Goal: Information Seeking & Learning: Learn about a topic

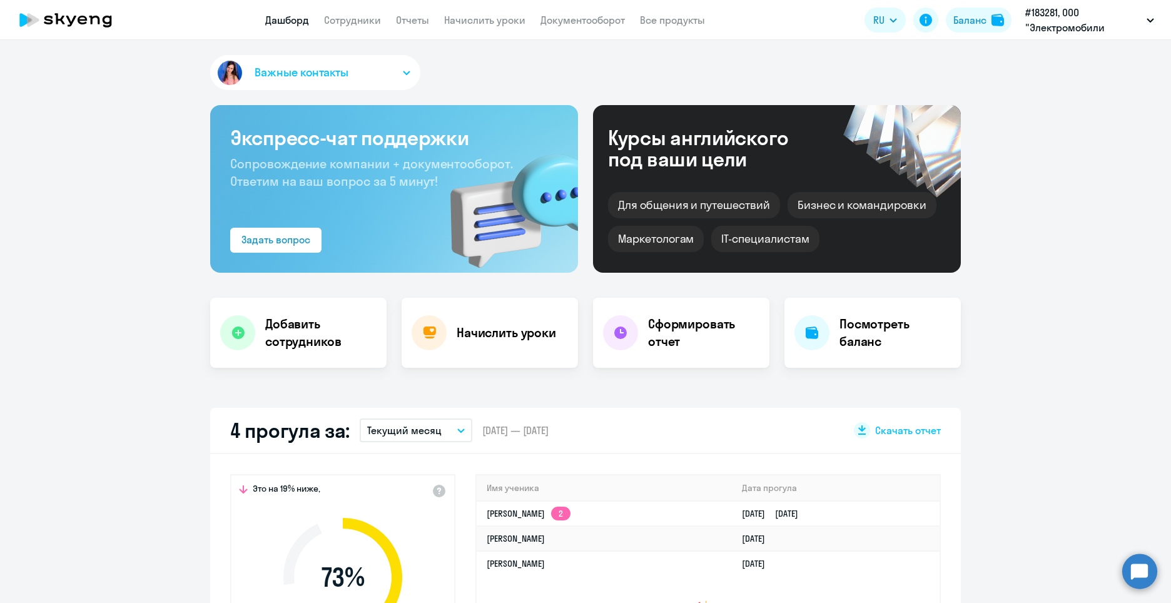
select select "30"
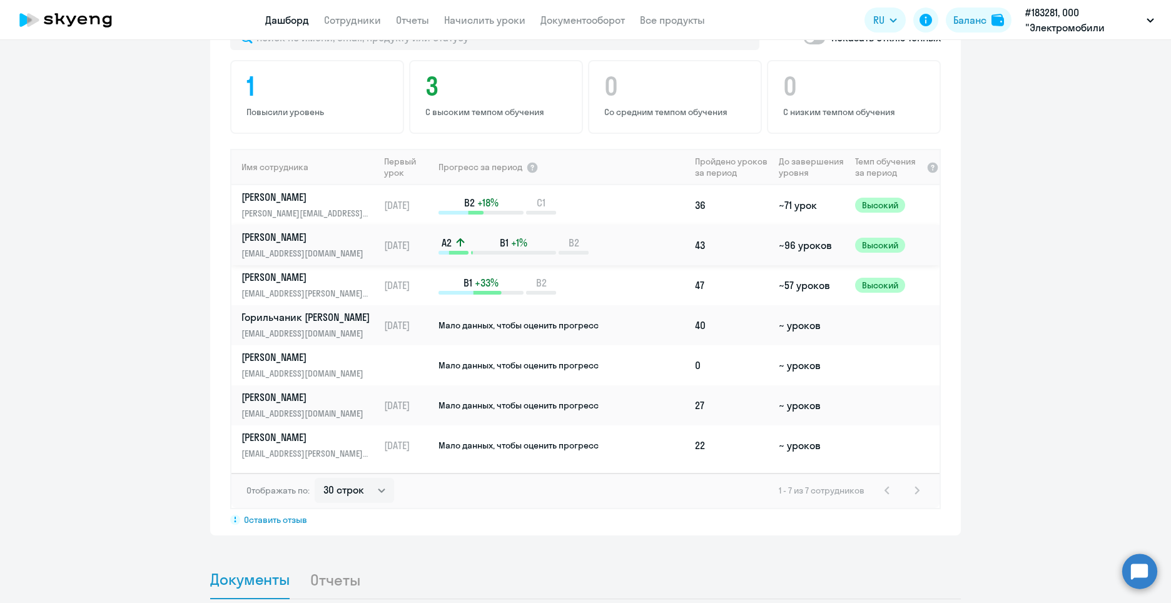
scroll to position [813, 0]
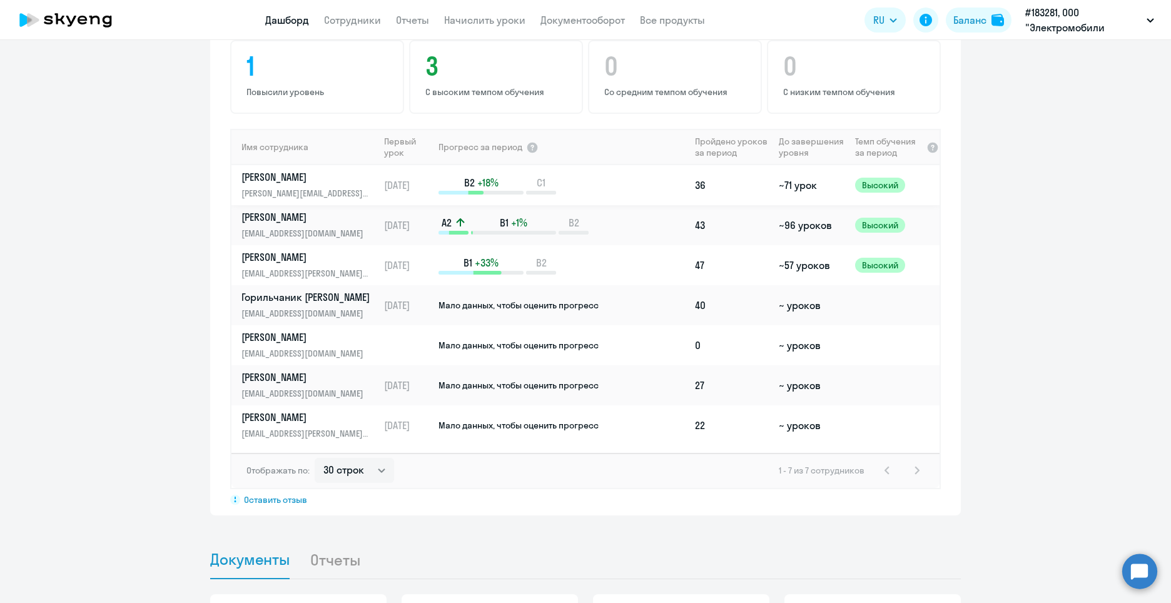
click at [340, 175] on p "[PERSON_NAME]" at bounding box center [306, 177] width 129 height 14
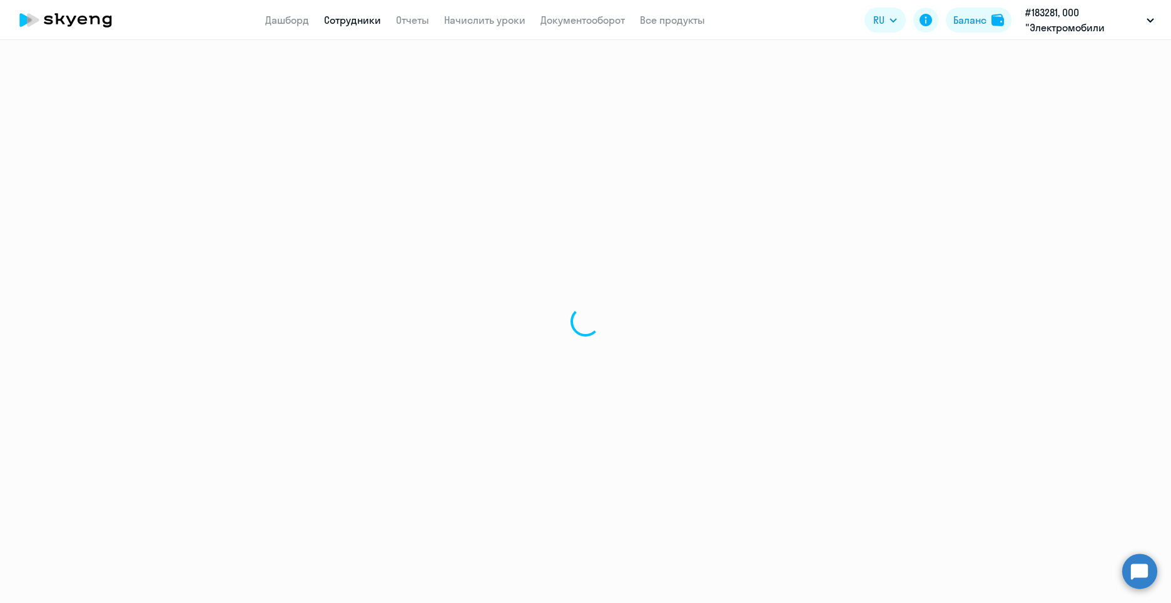
select select "english"
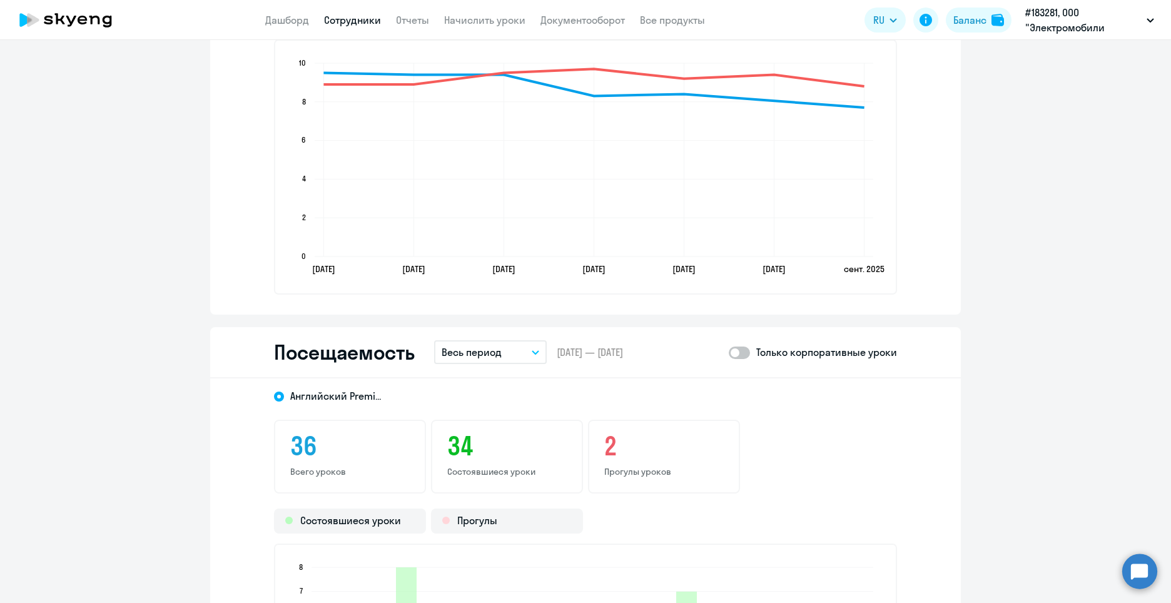
scroll to position [1564, 0]
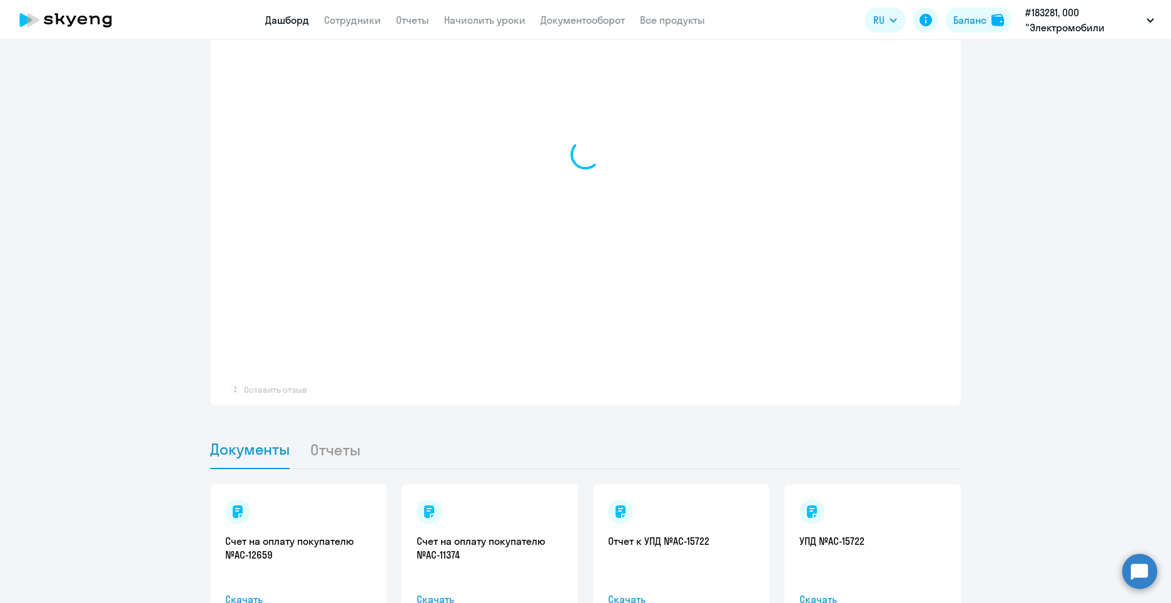
scroll to position [924, 0]
select select "30"
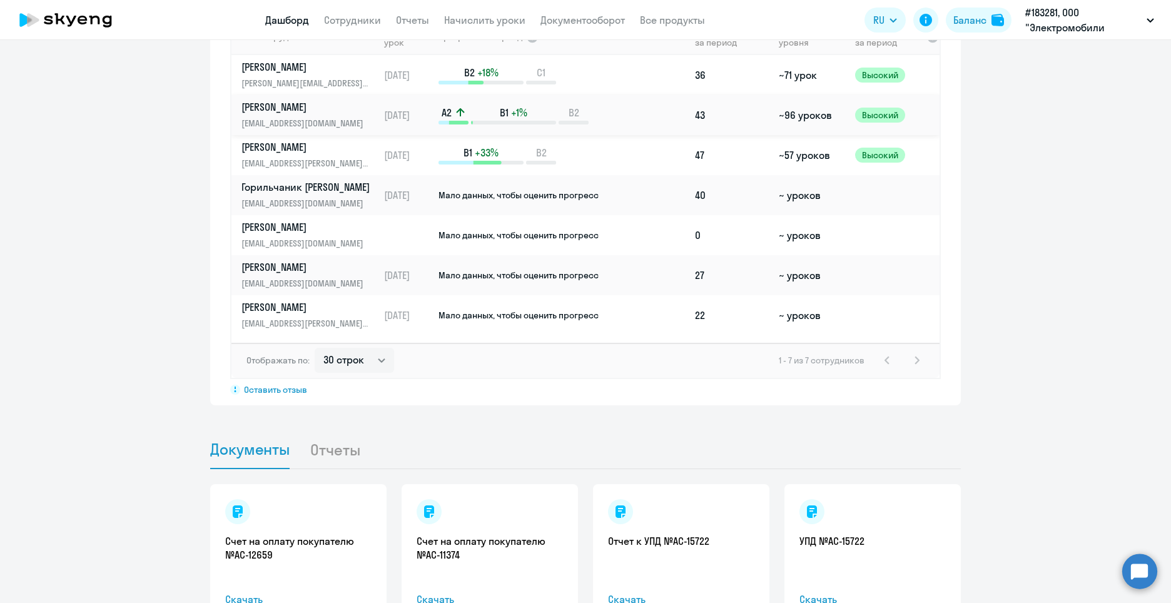
click at [307, 111] on p "[PERSON_NAME]" at bounding box center [306, 107] width 129 height 14
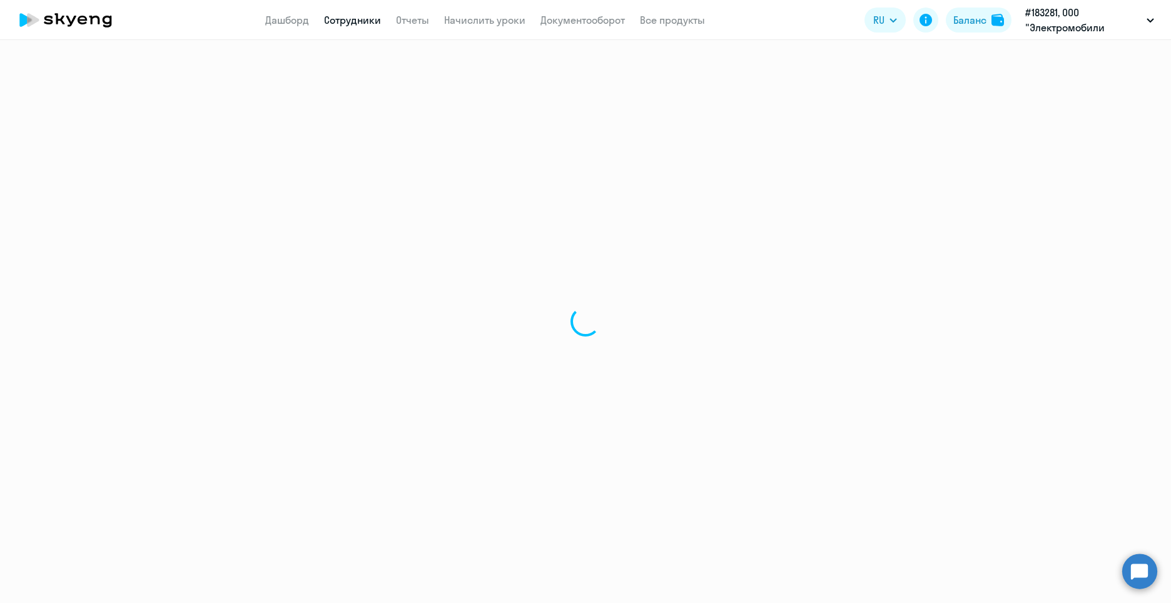
select select "english"
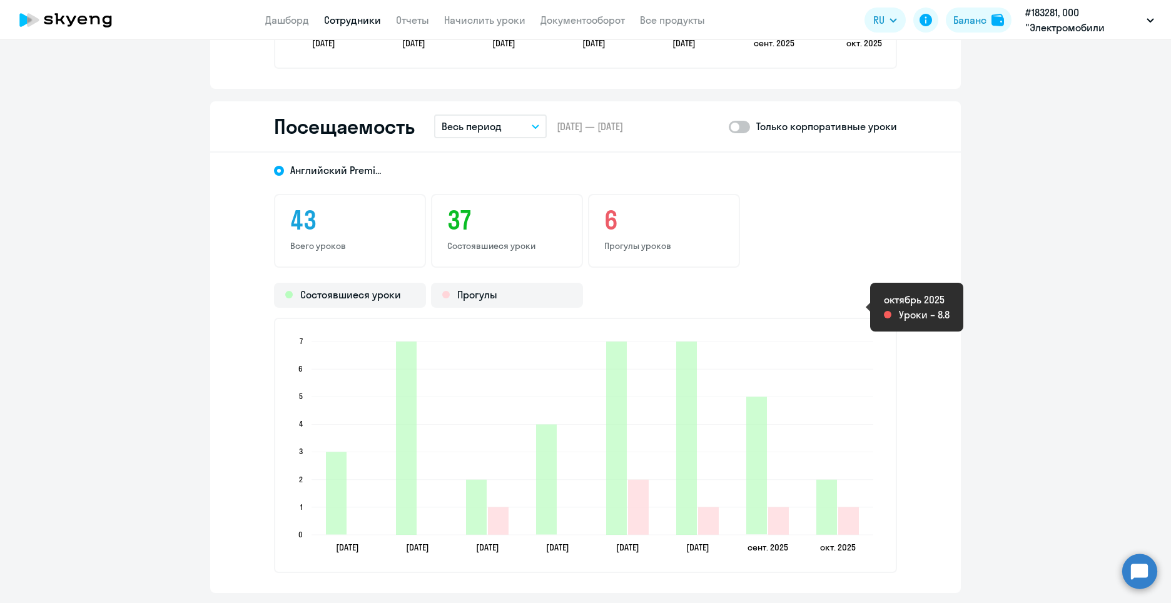
scroll to position [1564, 0]
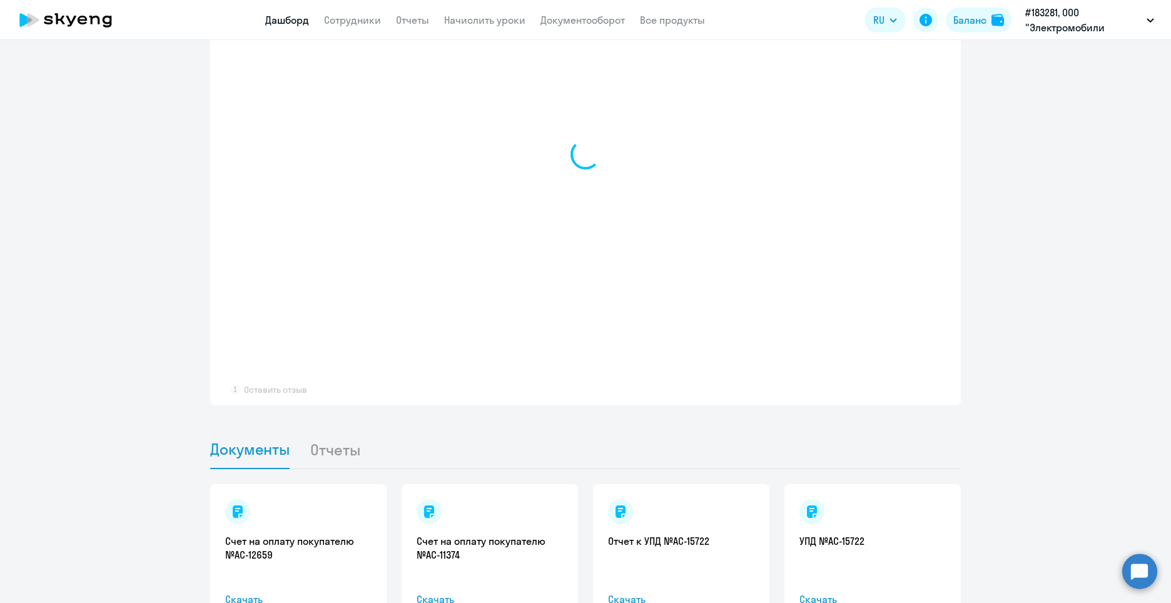
scroll to position [924, 0]
select select "30"
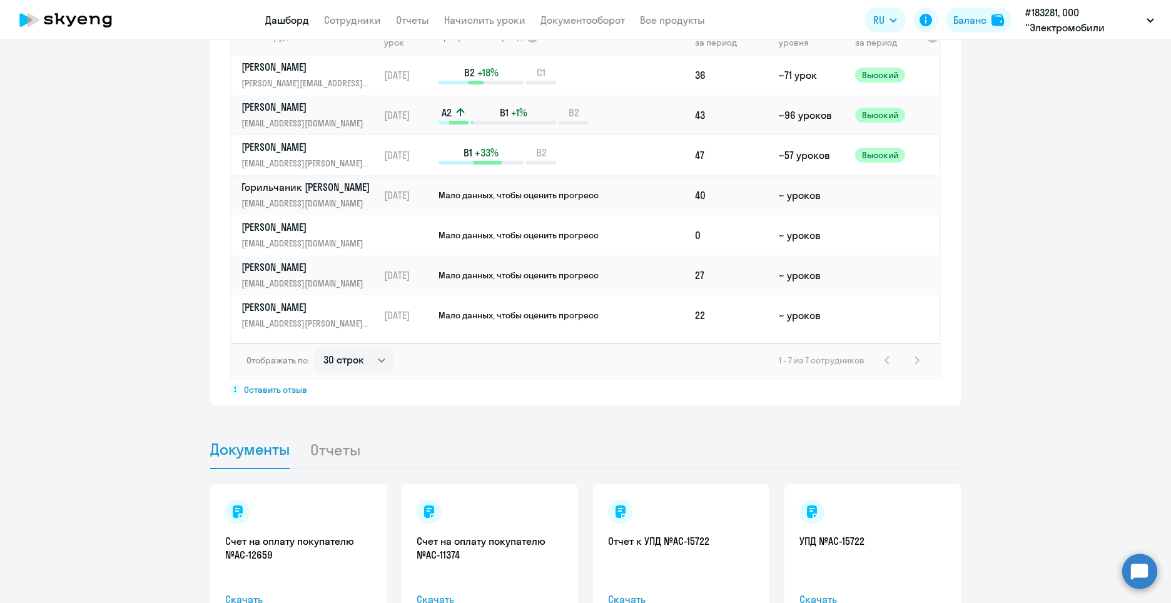
click at [318, 141] on p "[PERSON_NAME]" at bounding box center [306, 147] width 129 height 14
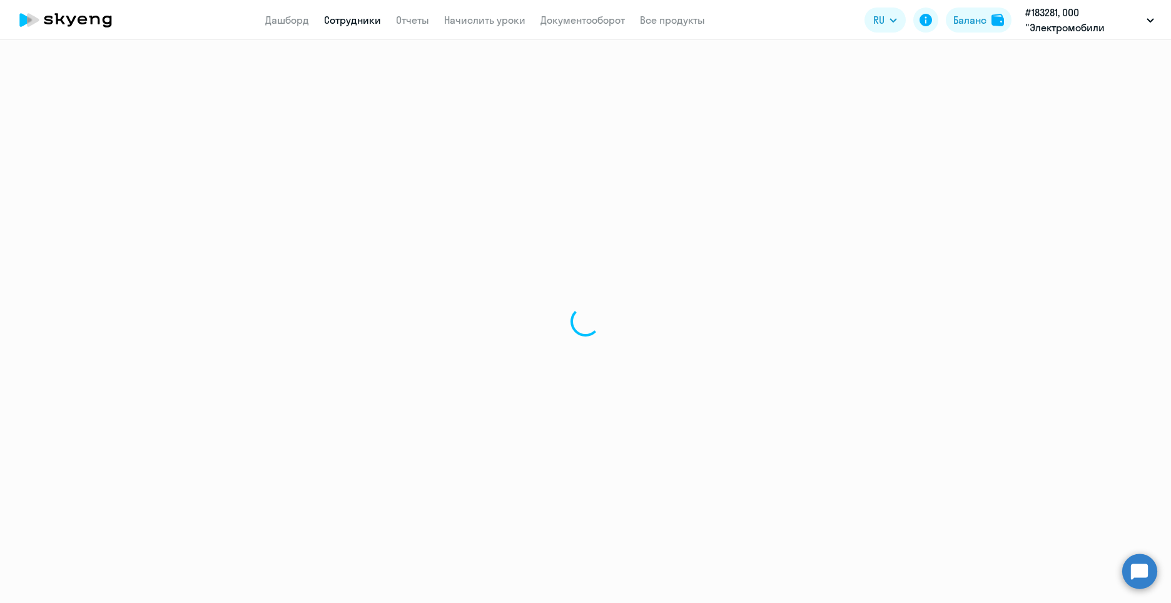
select select "english"
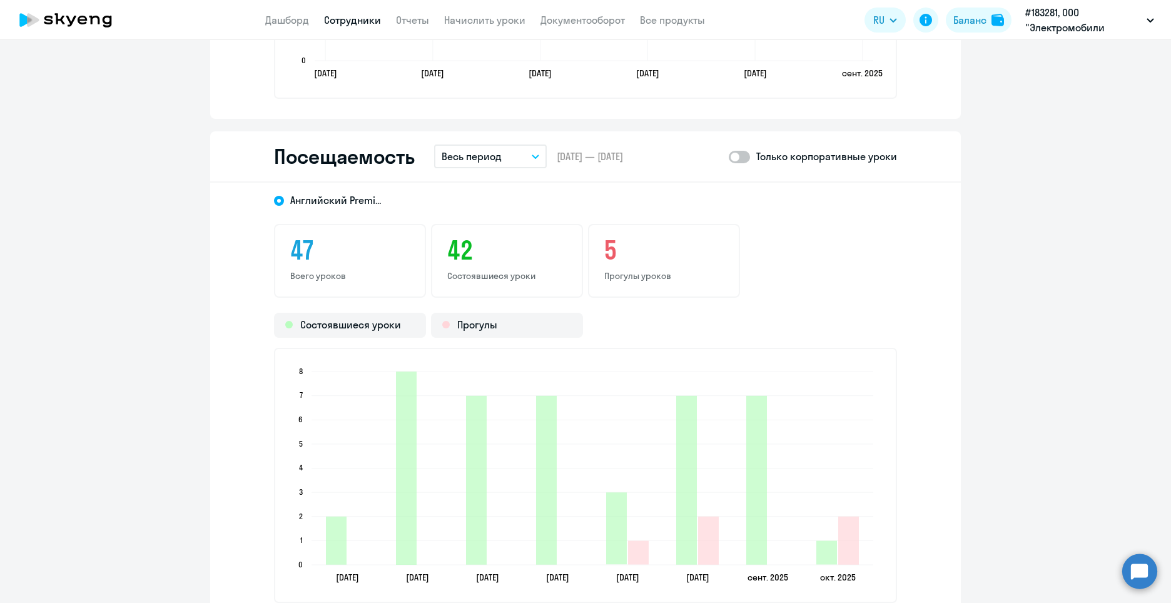
scroll to position [1502, 0]
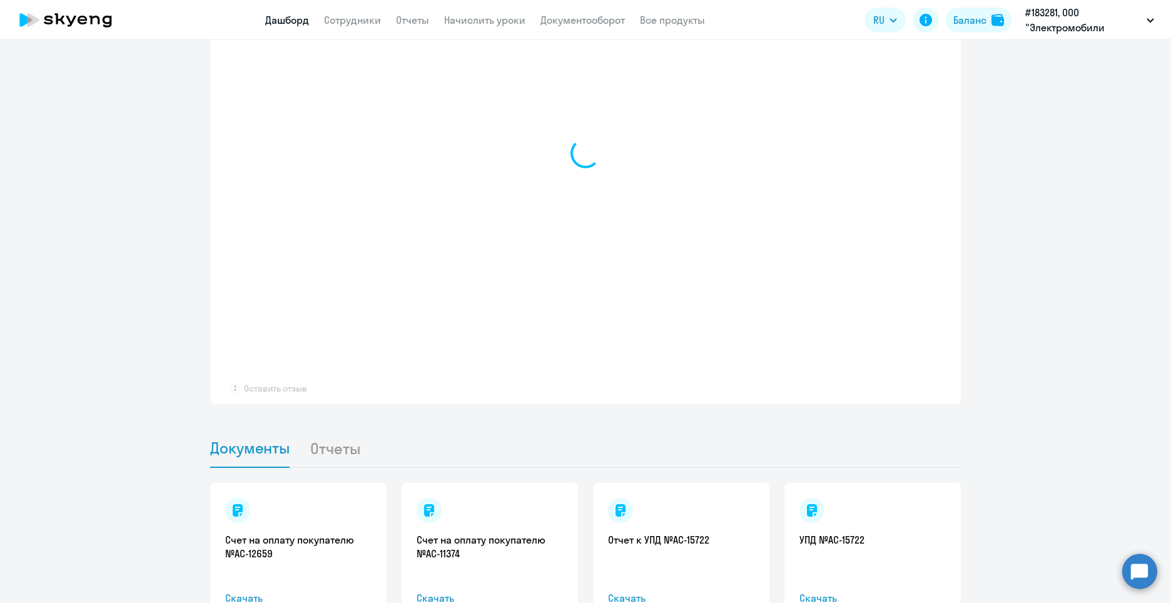
select select "30"
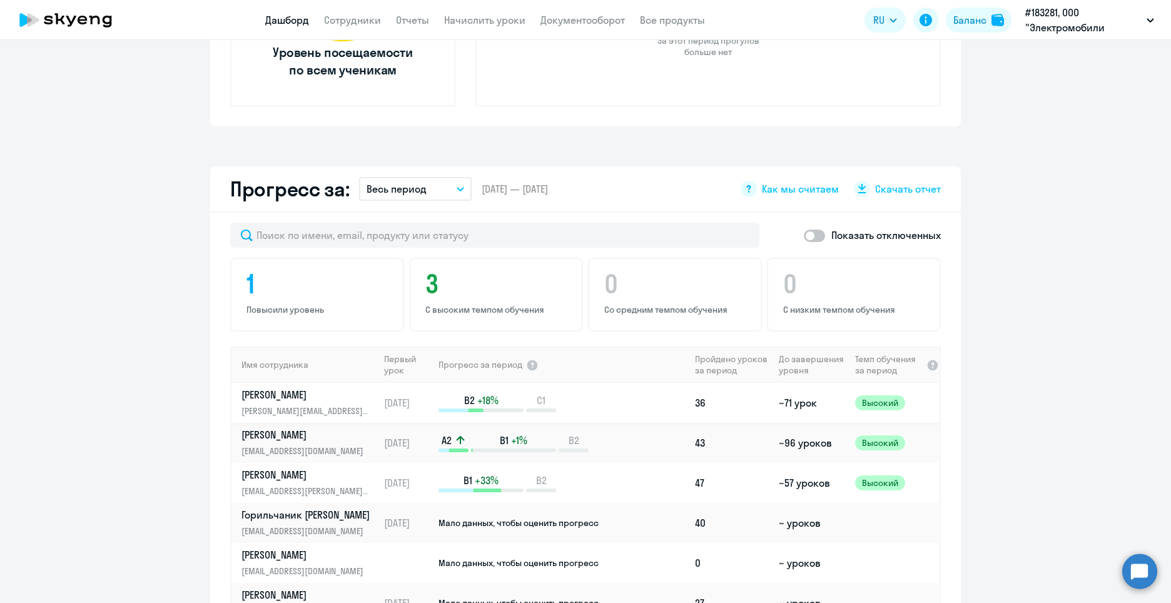
scroll to position [736, 0]
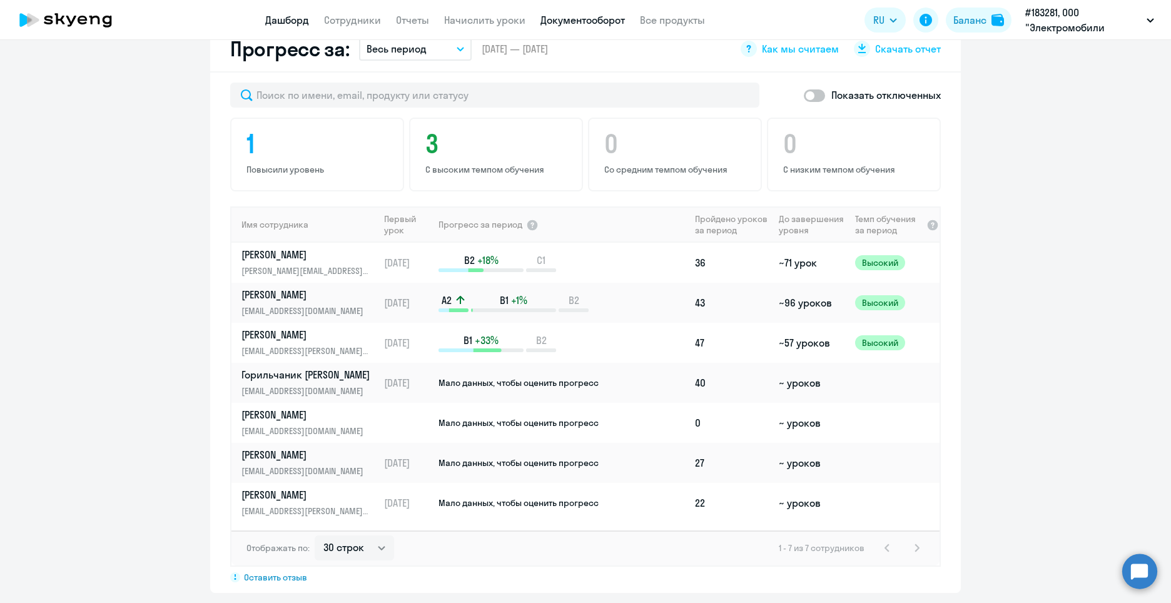
click at [575, 24] on link "Документооборот" at bounding box center [583, 20] width 84 height 13
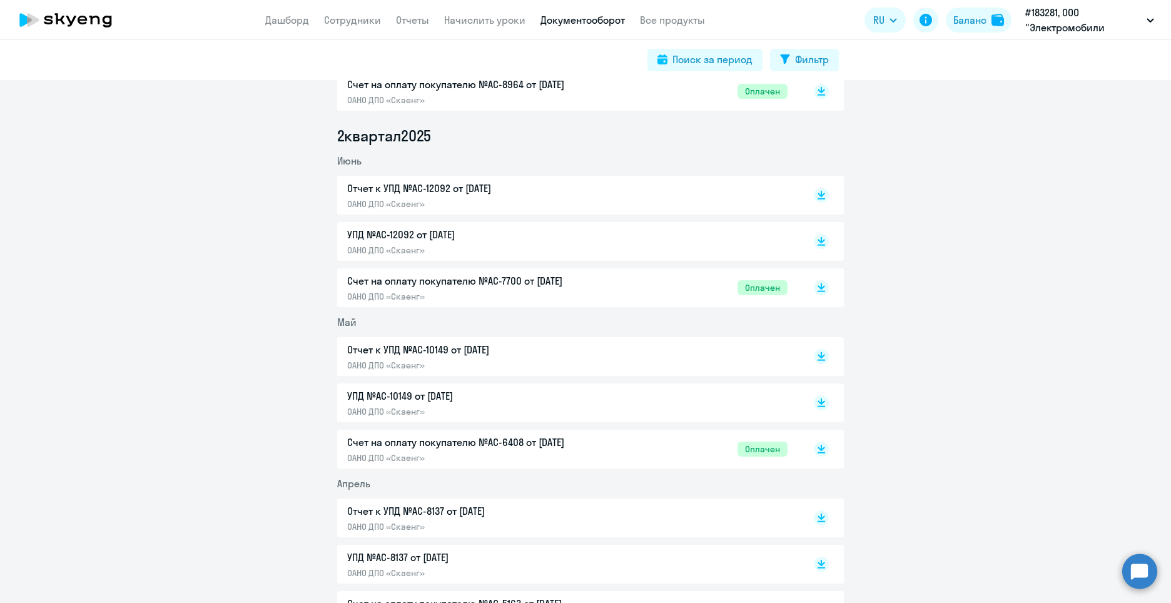
scroll to position [1053, 0]
